Goal: Task Accomplishment & Management: Complete application form

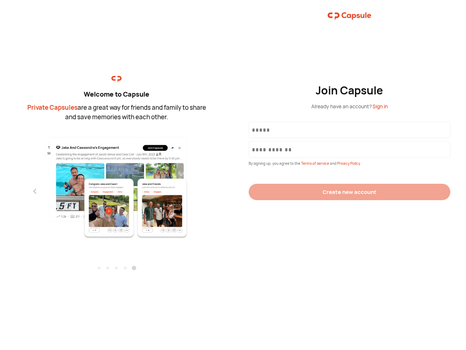
click at [233, 175] on div "Join Capsule Already have an account? Sign in By signing up, you agree to the T…" at bounding box center [349, 175] width 233 height 350
click at [117, 185] on img at bounding box center [116, 187] width 159 height 103
click at [0, 191] on div "Welcome to Capsule Private Capsules are a great way for friends and family to s…" at bounding box center [116, 175] width 233 height 350
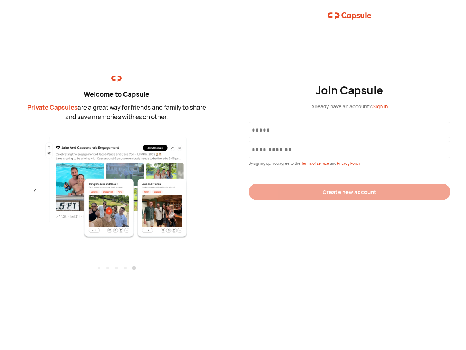
click at [0, 191] on div "Welcome to Capsule Private Capsules are a great way for friends and family to s…" at bounding box center [116, 175] width 233 height 350
click at [22, 191] on div "Welcome to Capsule Private Capsules are a great way for friends and family to s…" at bounding box center [116, 175] width 233 height 350
